Goal: Navigation & Orientation: Find specific page/section

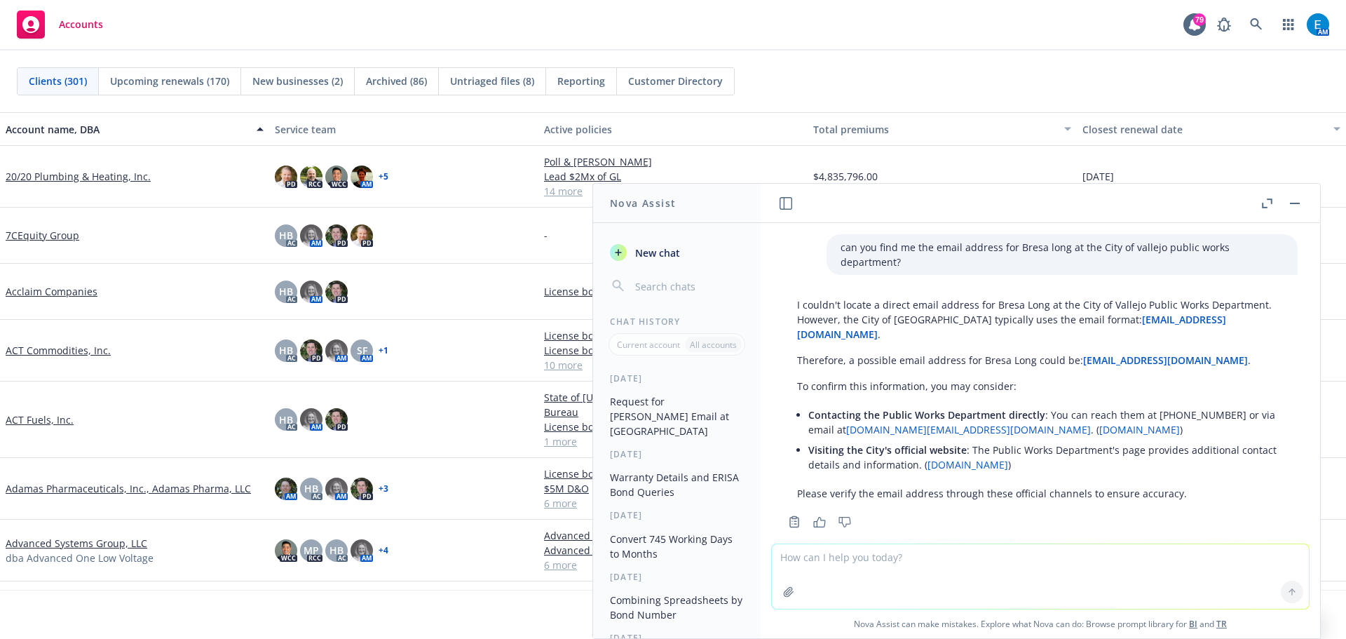
click at [1295, 203] on rect "button" at bounding box center [1295, 203] width 10 height 1
